Goal: Information Seeking & Learning: Learn about a topic

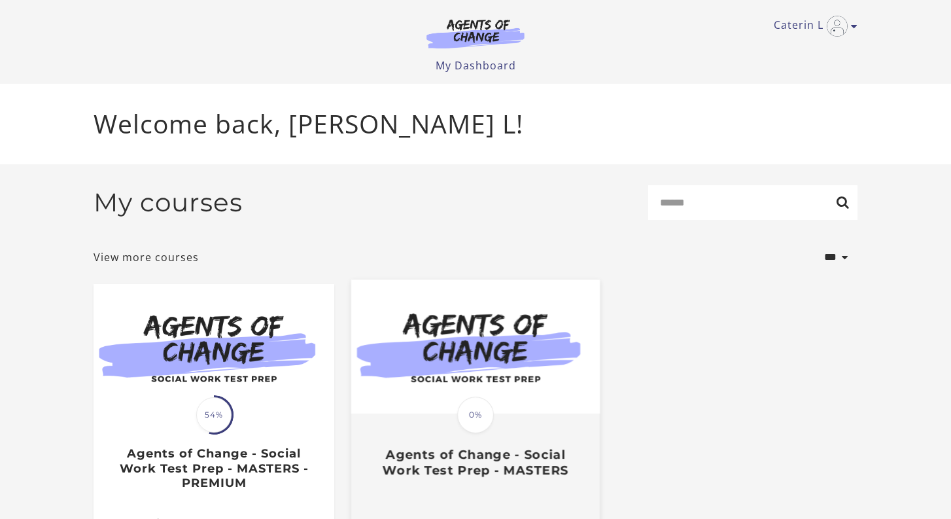
click at [500, 404] on img at bounding box center [475, 347] width 249 height 134
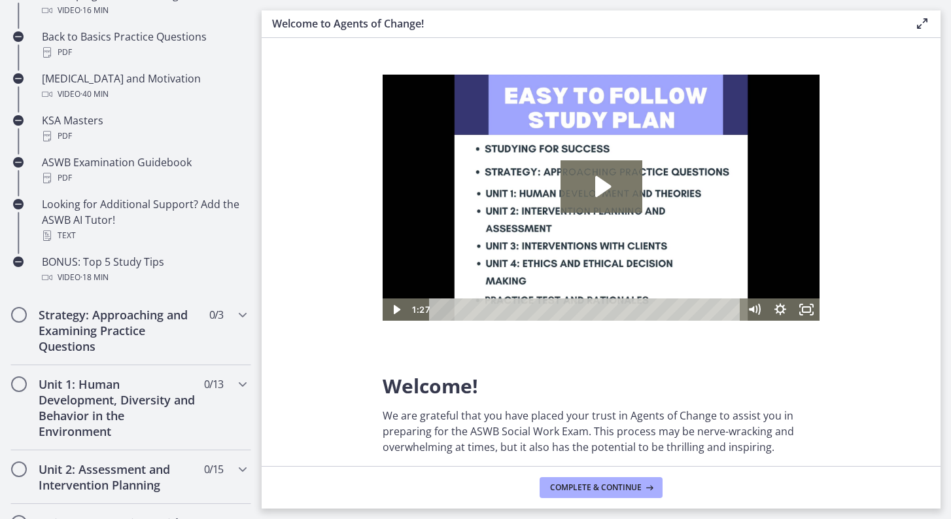
scroll to position [581, 0]
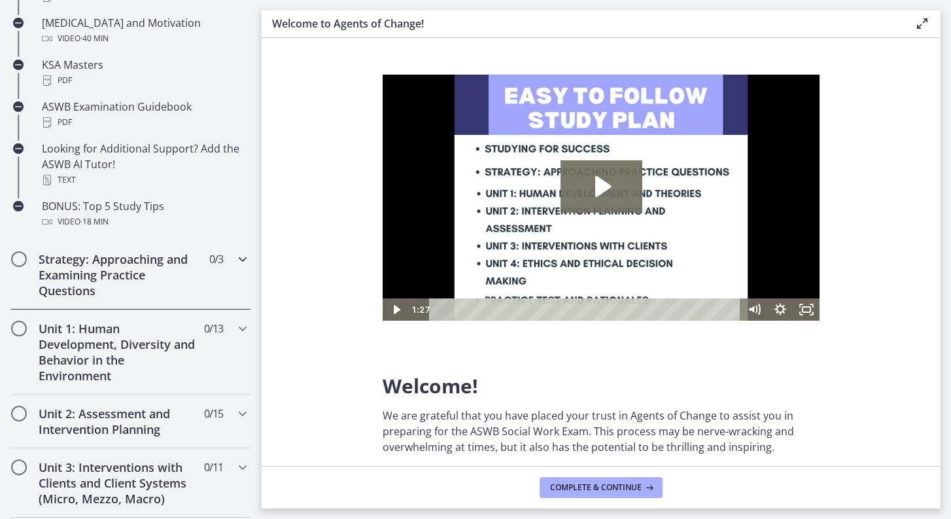
click at [113, 265] on h2 "Strategy: Approaching and Examining Practice Questions" at bounding box center [119, 274] width 160 height 47
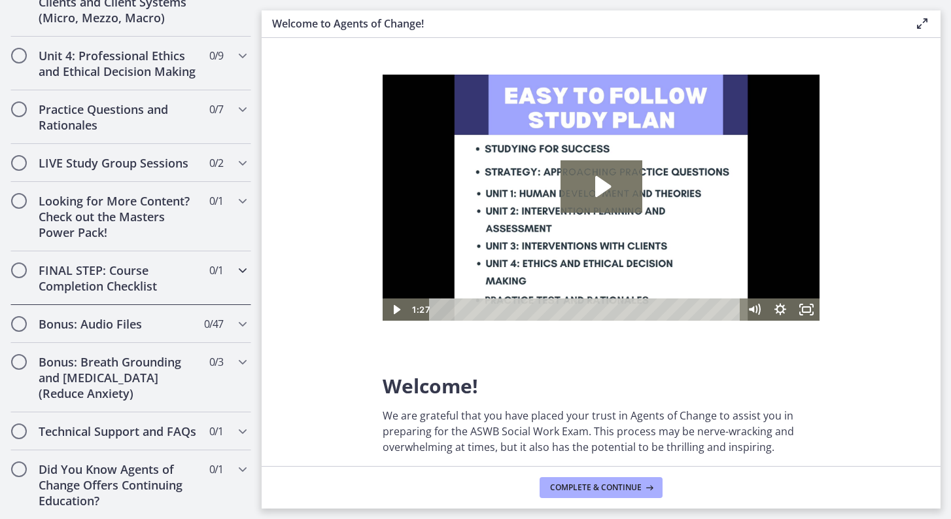
click at [114, 278] on h2 "FINAL STEP: Course Completion Checklist" at bounding box center [119, 277] width 160 height 31
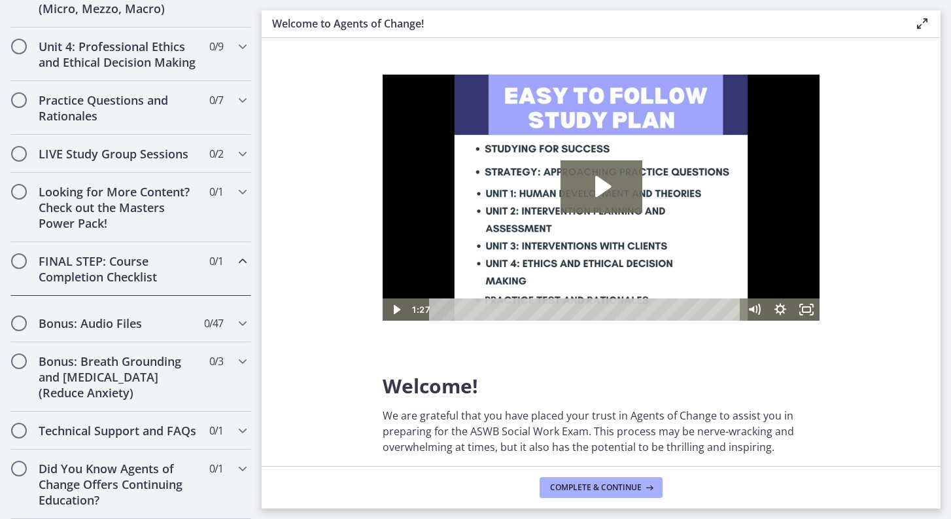
scroll to position [544, 0]
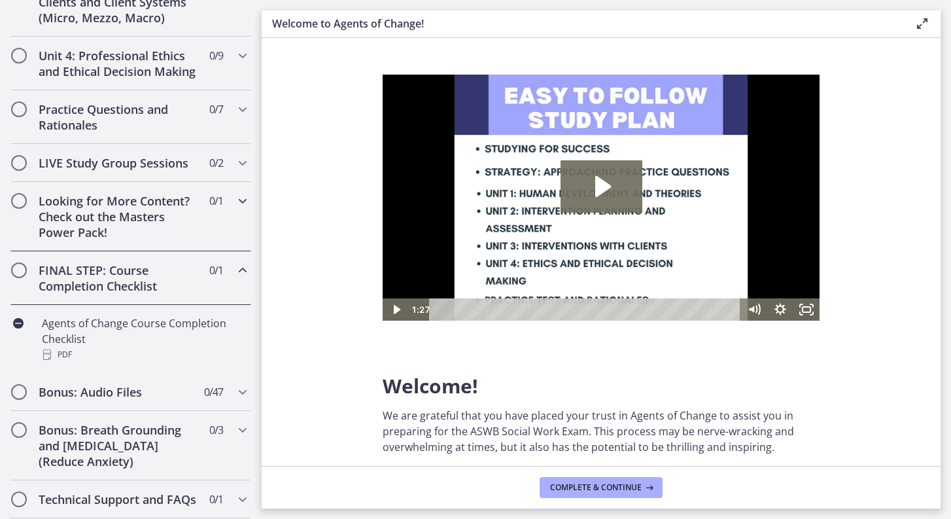
click at [107, 207] on h2 "Looking for More Content? Check out the Masters Power Pack!" at bounding box center [119, 216] width 160 height 47
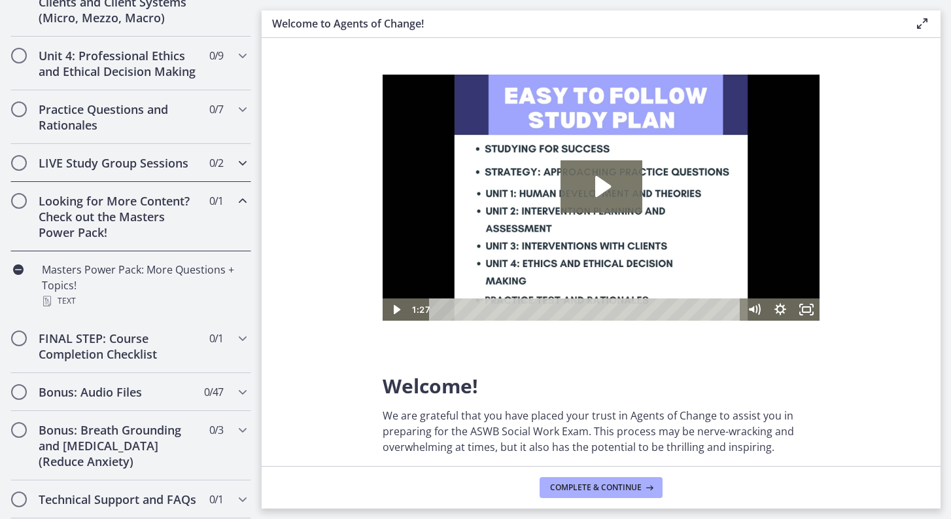
click at [118, 161] on h2 "LIVE Study Group Sessions" at bounding box center [119, 163] width 160 height 16
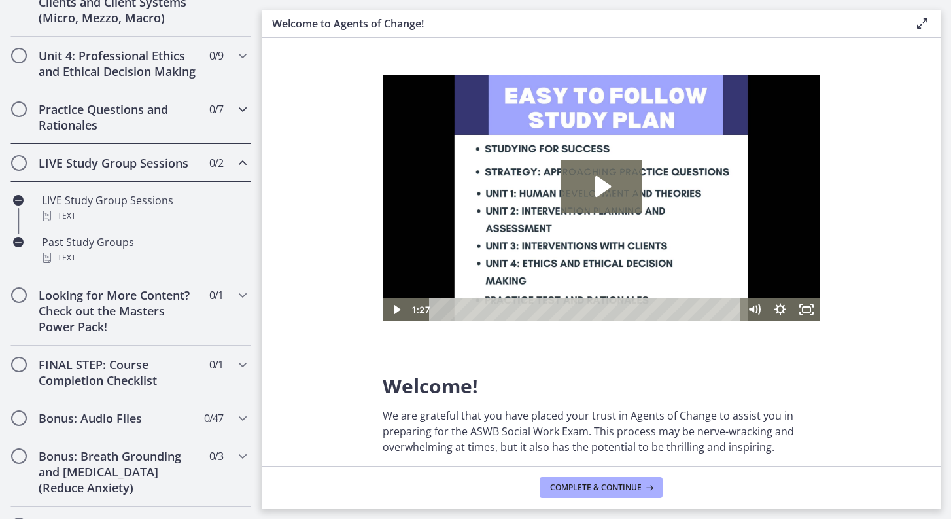
click at [132, 111] on h2 "Practice Questions and Rationales" at bounding box center [119, 116] width 160 height 31
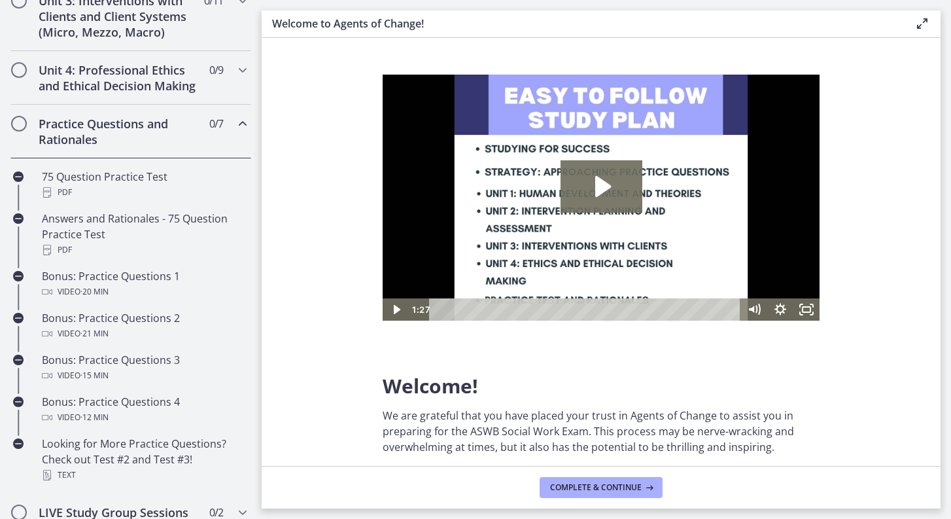
scroll to position [527, 0]
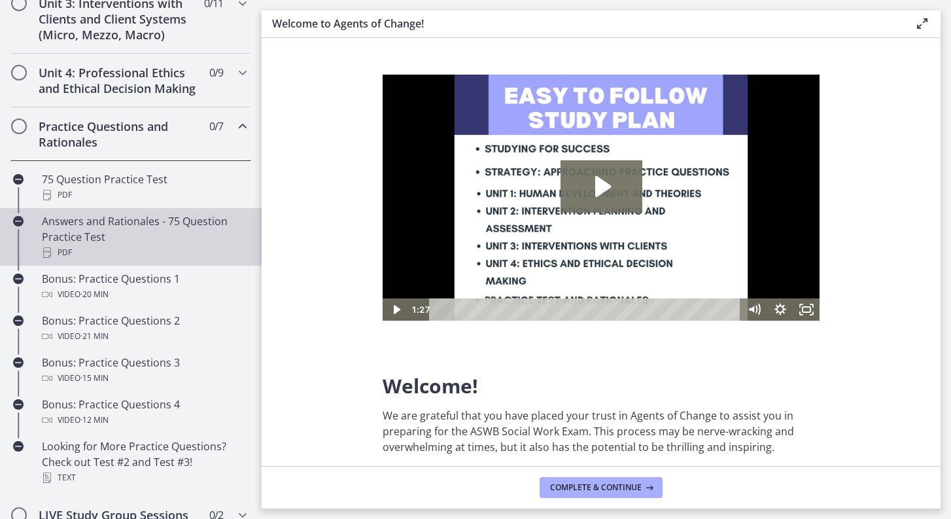
click at [151, 250] on div "PDF" at bounding box center [144, 253] width 204 height 16
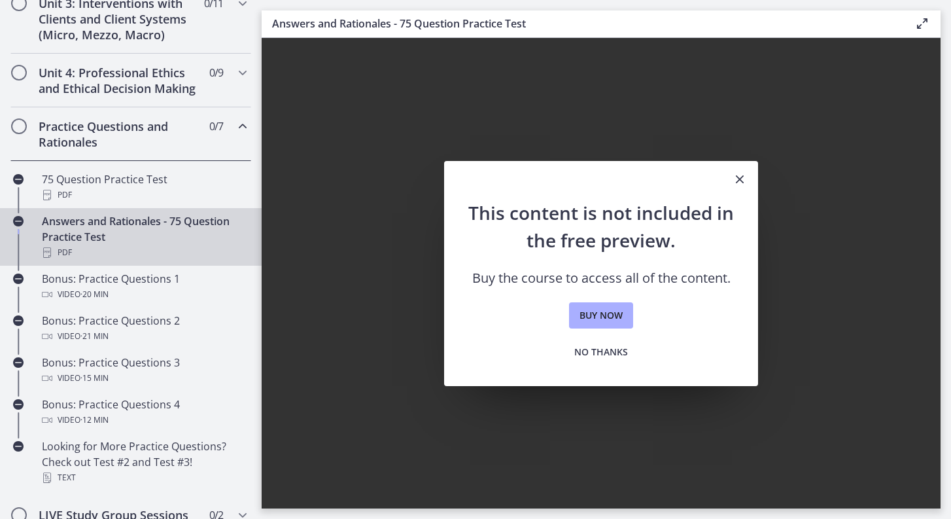
click at [740, 182] on icon "Close" at bounding box center [740, 179] width 16 height 16
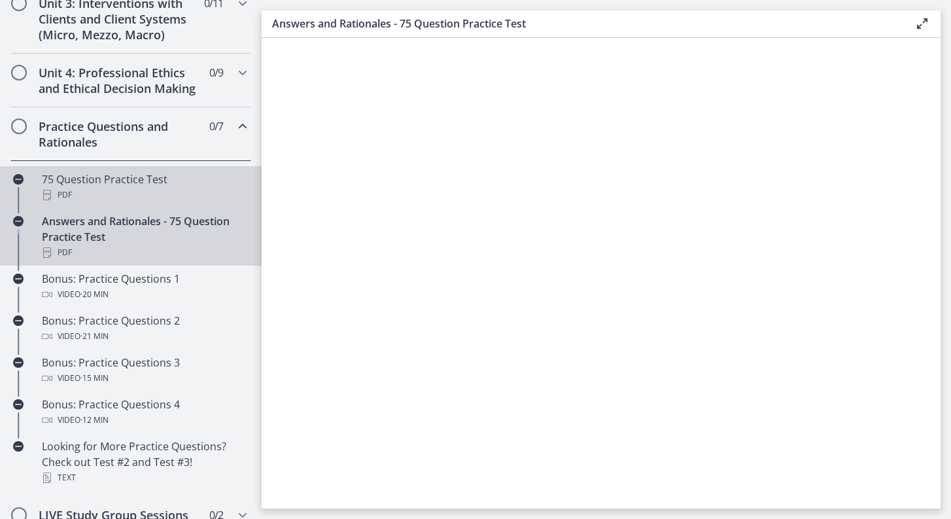
click at [132, 194] on div "PDF" at bounding box center [144, 195] width 204 height 16
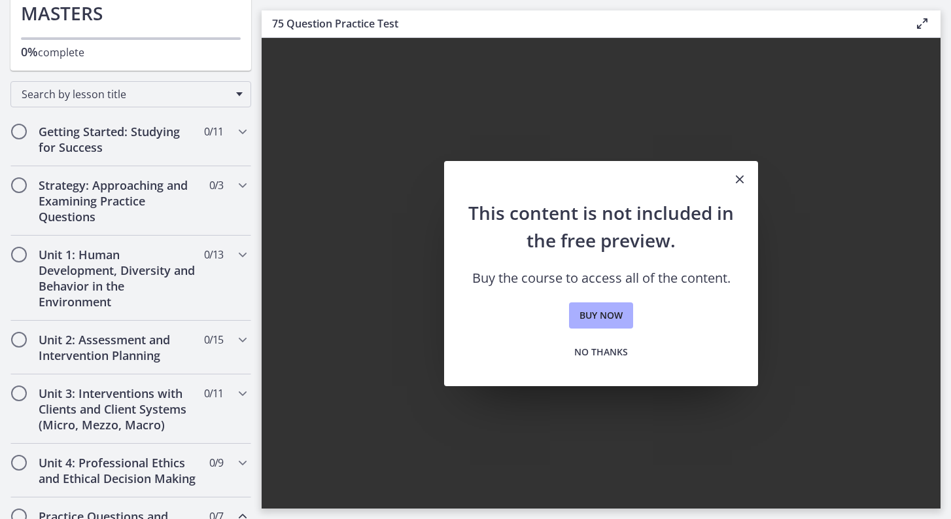
scroll to position [78, 0]
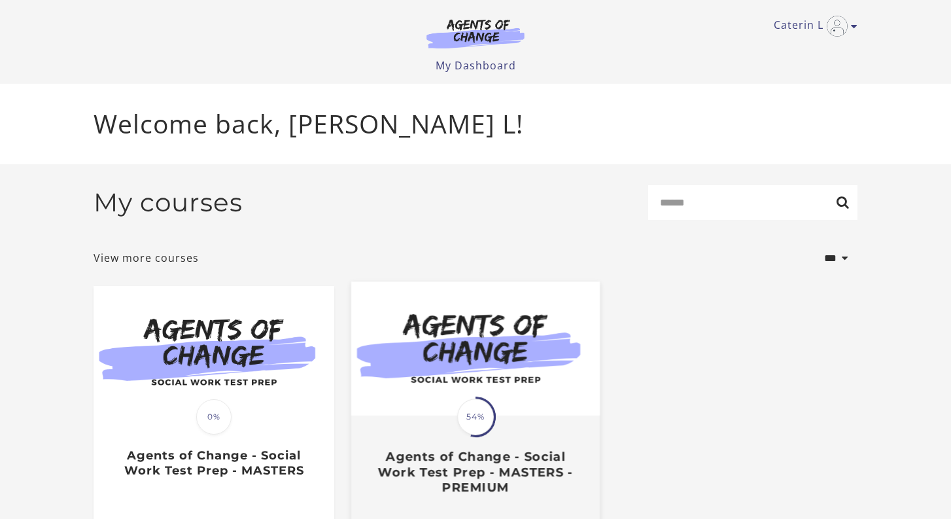
click at [477, 396] on img at bounding box center [475, 349] width 249 height 134
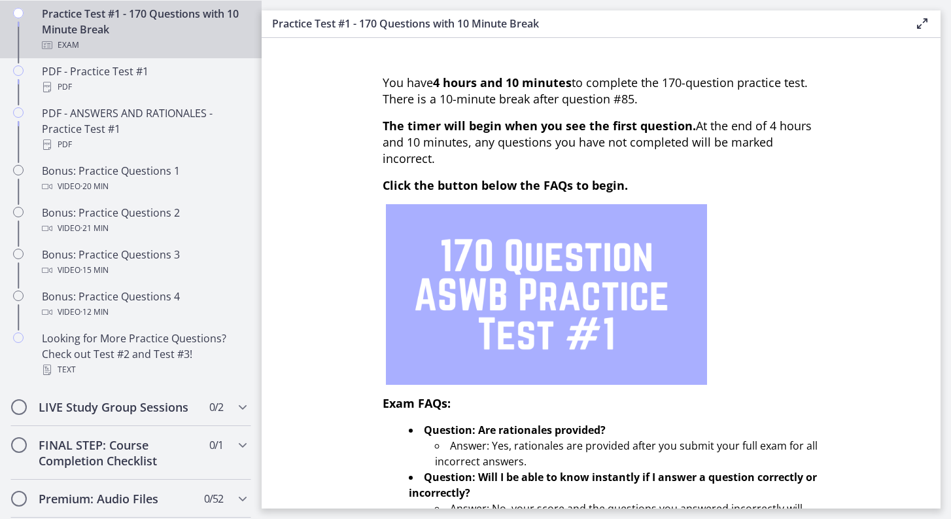
scroll to position [623, 0]
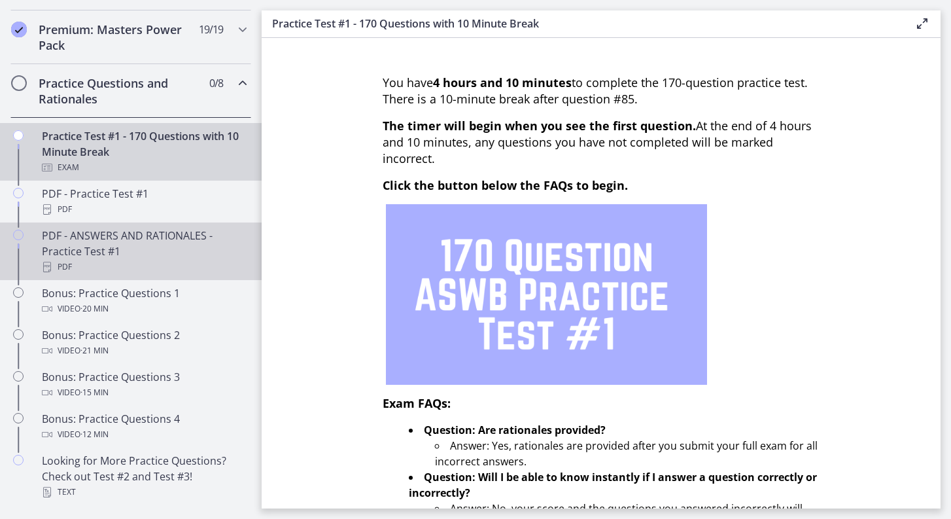
click at [130, 241] on div "PDF - ANSWERS AND RATIONALES - Practice Test #1 PDF" at bounding box center [144, 251] width 204 height 47
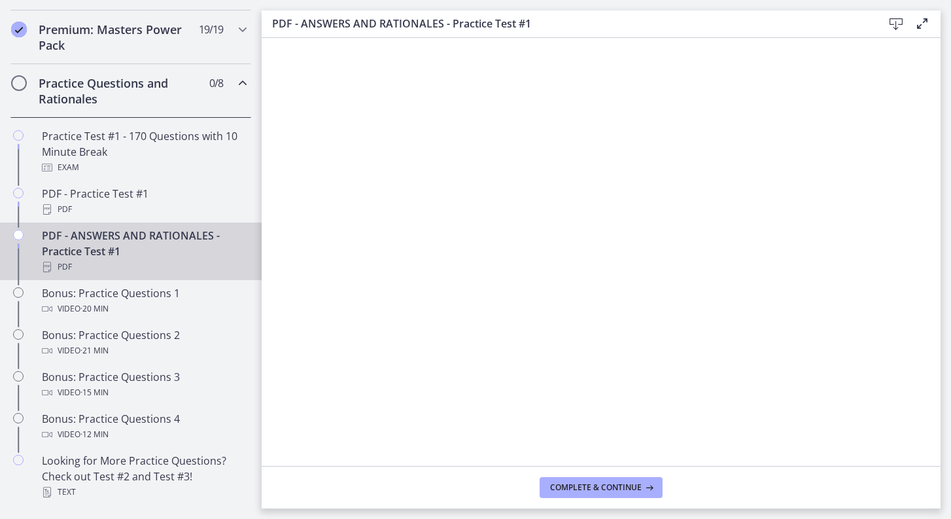
click at [899, 23] on icon at bounding box center [896, 24] width 16 height 16
